Goal: Use online tool/utility

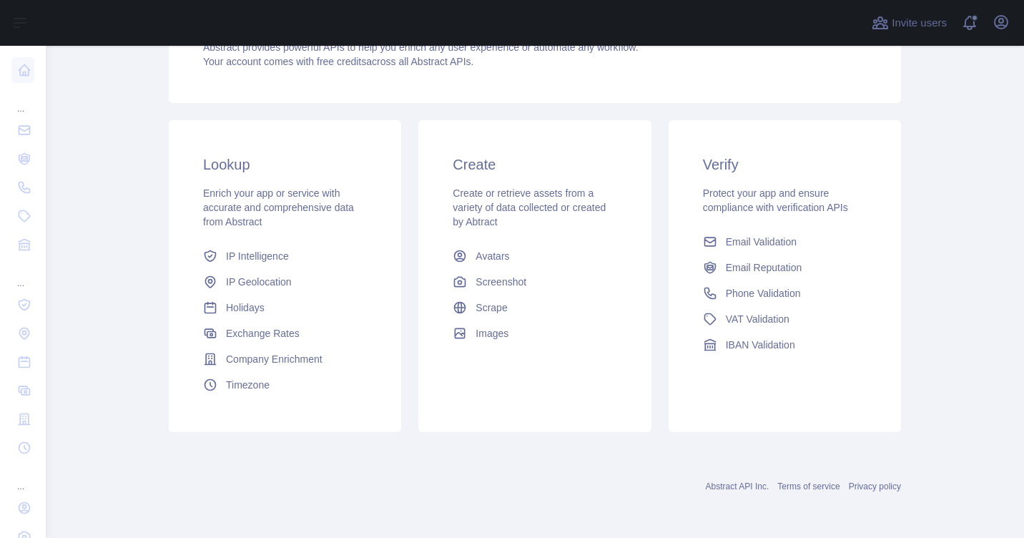
click at [771, 292] on span "Phone Validation" at bounding box center [763, 293] width 75 height 14
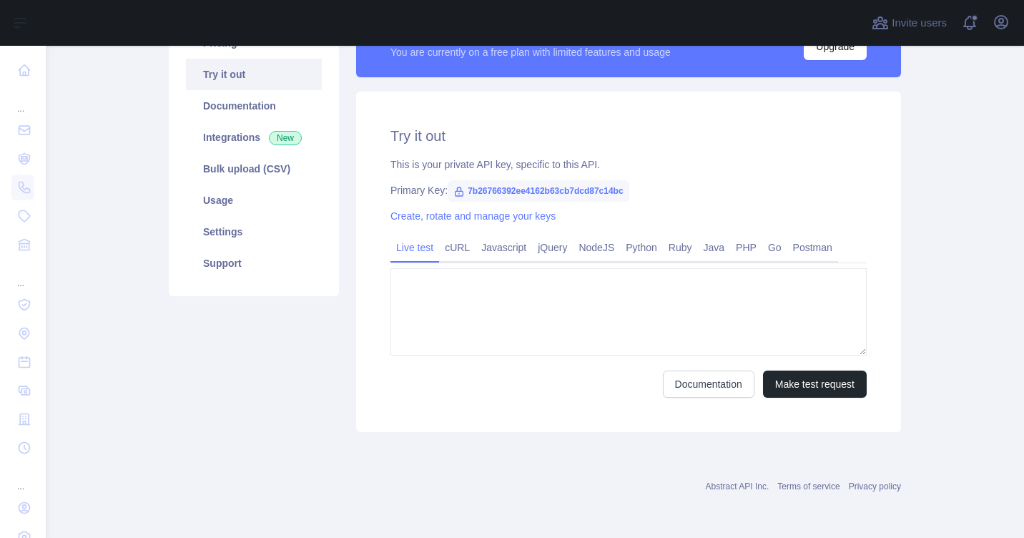
type textarea "**********"
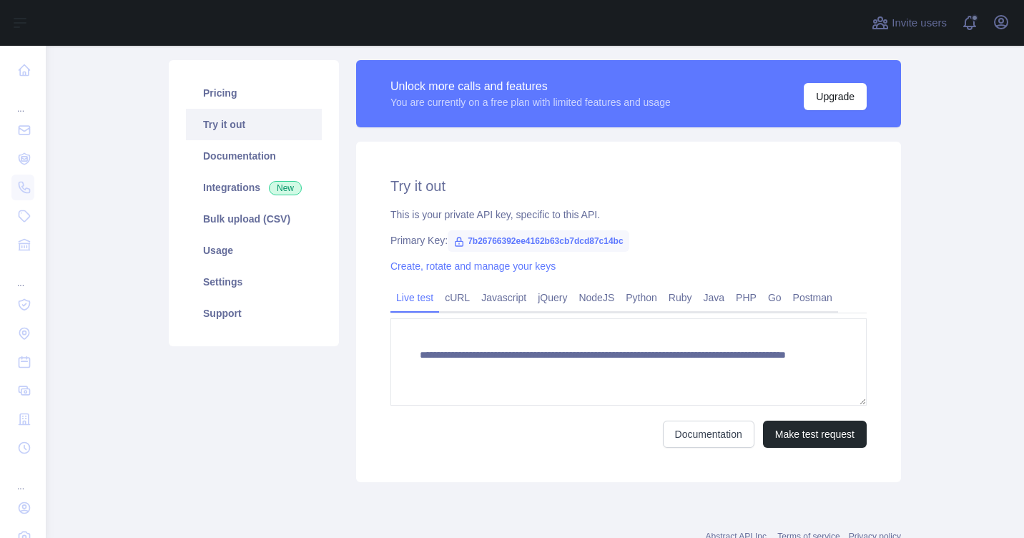
click at [480, 240] on span "7b26766392ee4162b63cb7dcd87c14bc" at bounding box center [539, 240] width 182 height 21
drag, startPoint x: 458, startPoint y: 239, endPoint x: 497, endPoint y: 239, distance: 38.6
click at [497, 239] on span "7b26766392ee4162b63cb7dcd87c14bc" at bounding box center [539, 240] width 182 height 21
drag, startPoint x: 497, startPoint y: 239, endPoint x: 480, endPoint y: 242, distance: 17.4
click at [484, 242] on span "7b26766392ee4162b63cb7dcd87c14bc" at bounding box center [539, 240] width 182 height 21
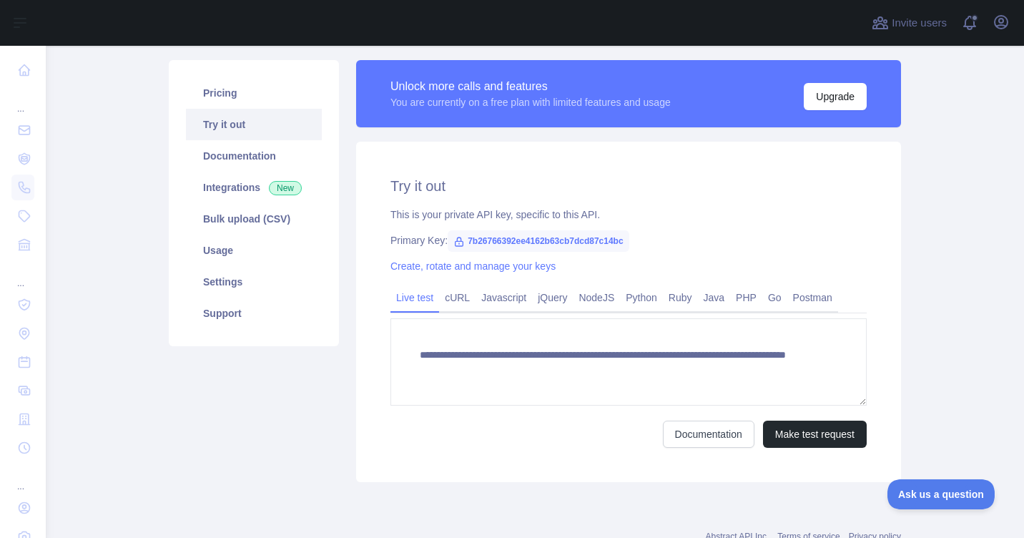
scroll to position [0, 0]
drag, startPoint x: 460, startPoint y: 242, endPoint x: 616, endPoint y: 240, distance: 155.9
click at [616, 240] on span "7b26766392ee4162b63cb7dcd87c14bc" at bounding box center [539, 240] width 182 height 21
copy span "7b26766392ee4162b63cb7dcd87c14bc"
